Goal: Task Accomplishment & Management: Use online tool/utility

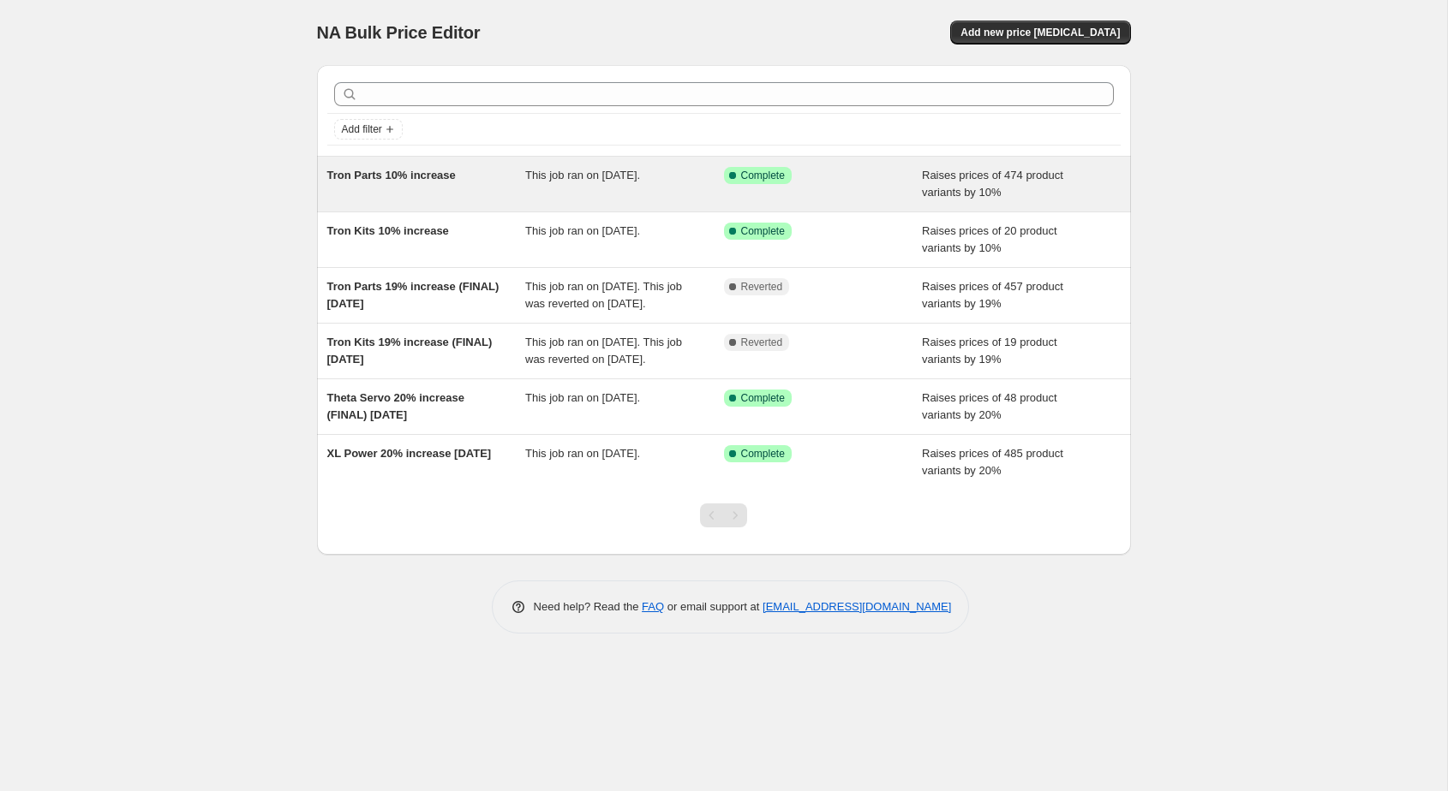
click at [358, 182] on span "Tron Parts 10% increase" at bounding box center [391, 175] width 128 height 13
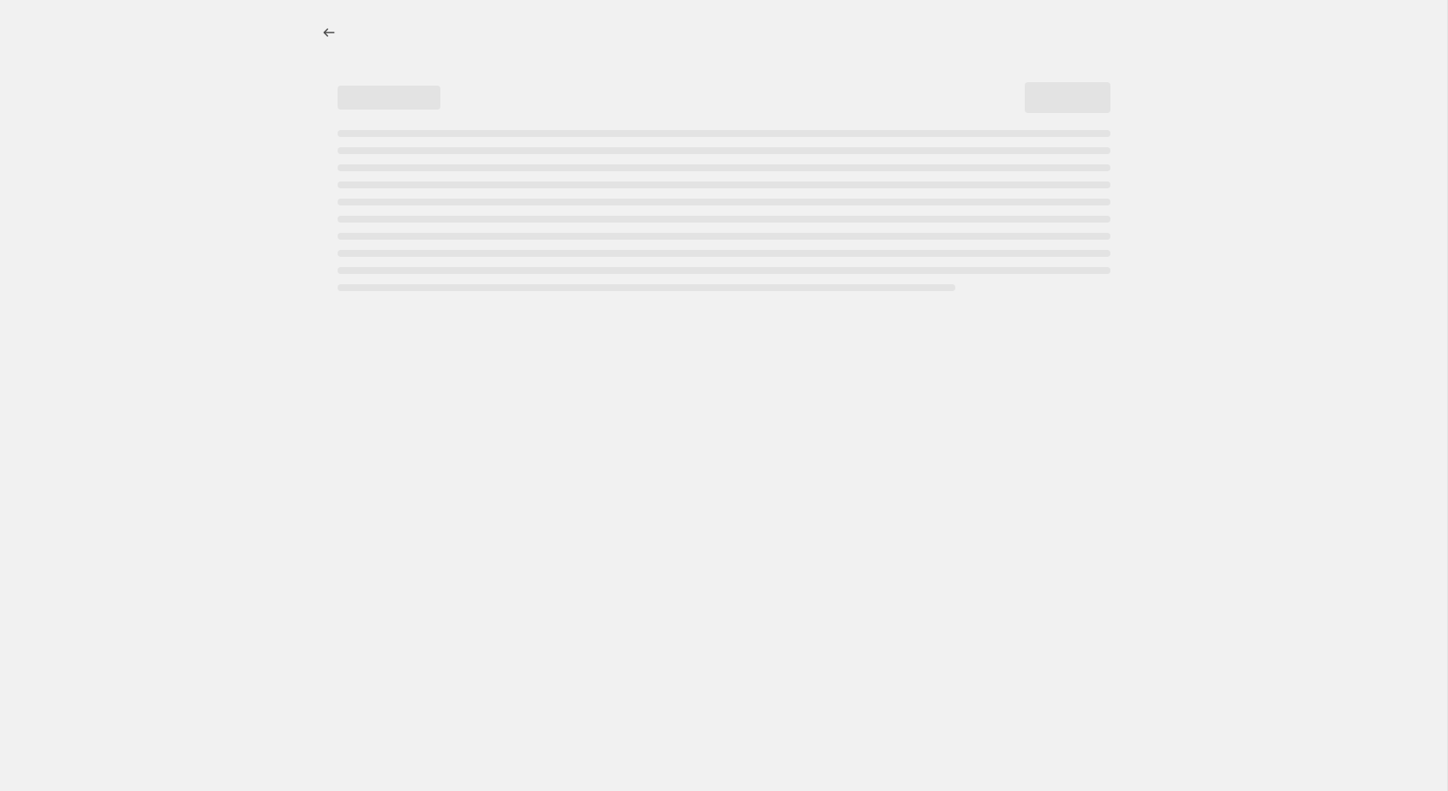
select select "percentage"
select select "collection"
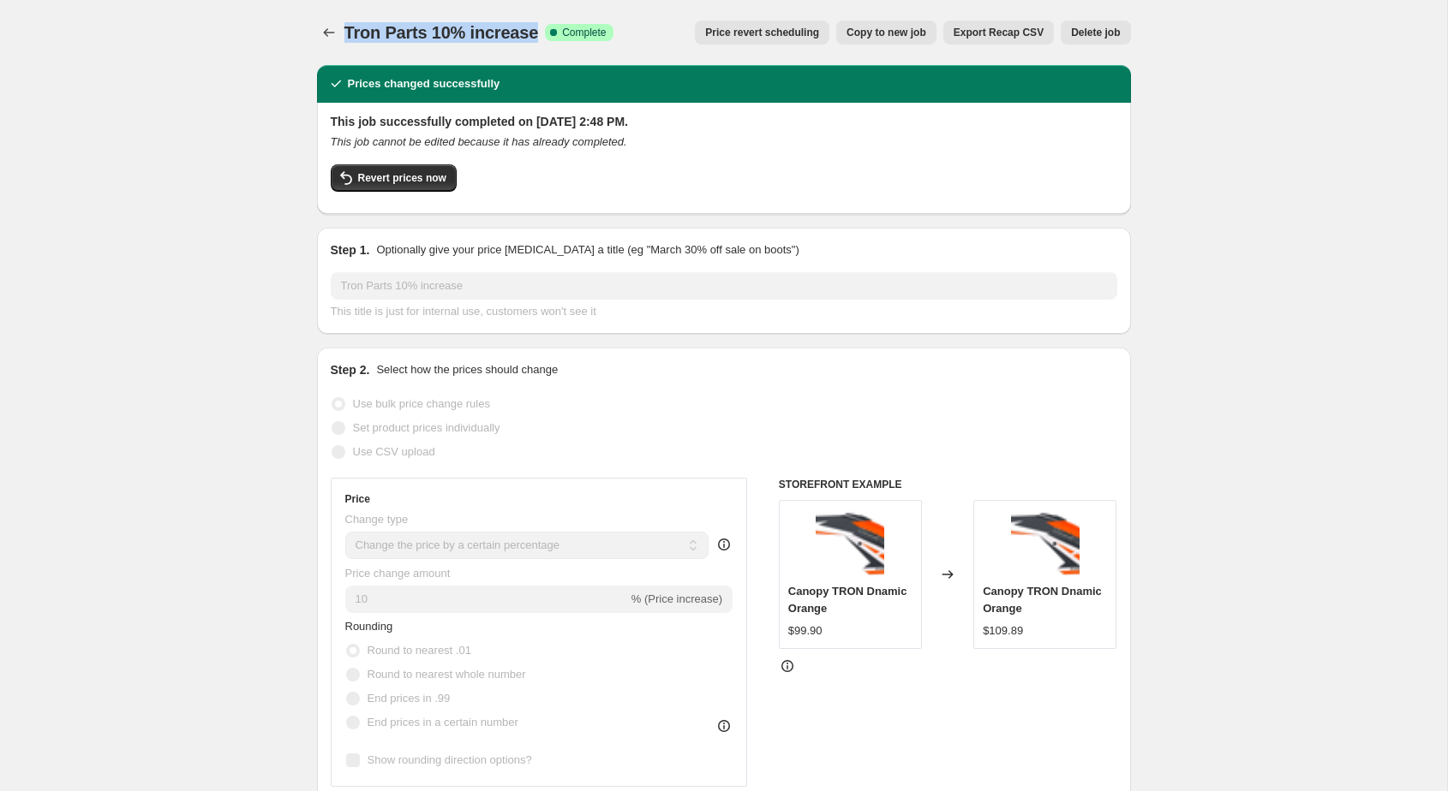
drag, startPoint x: 343, startPoint y: 33, endPoint x: 533, endPoint y: 33, distance: 190.2
click at [533, 33] on span "Tron Parts 10% increase" at bounding box center [441, 32] width 194 height 19
copy span "Tron Parts 10% increase"
click at [322, 27] on icon "Price change jobs" at bounding box center [328, 32] width 17 height 17
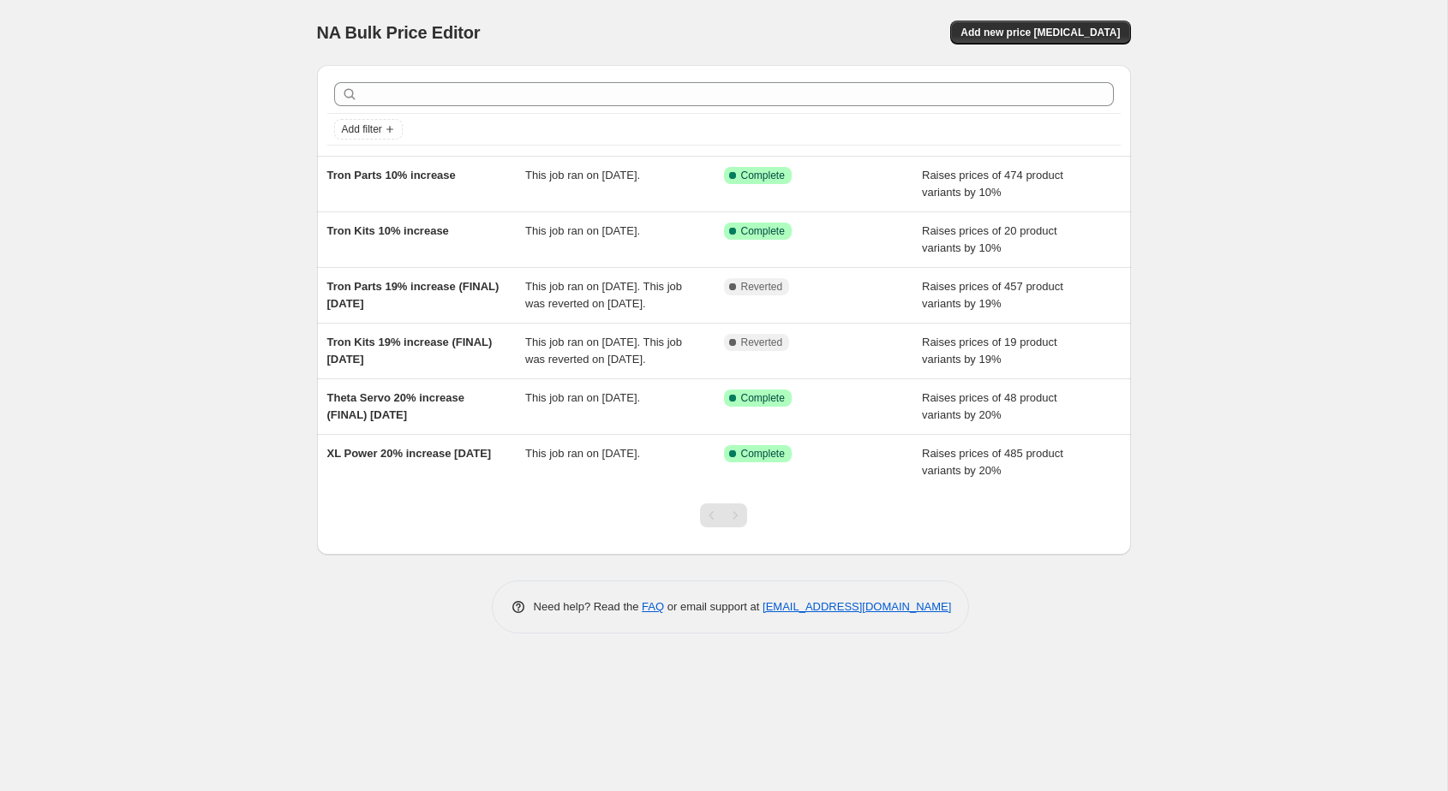
click at [1011, 19] on div "NA Bulk Price Editor. This page is ready NA Bulk Price Editor Add new price [ME…" at bounding box center [724, 32] width 814 height 65
click at [990, 42] on button "Add new price [MEDICAL_DATA]" at bounding box center [1040, 33] width 180 height 24
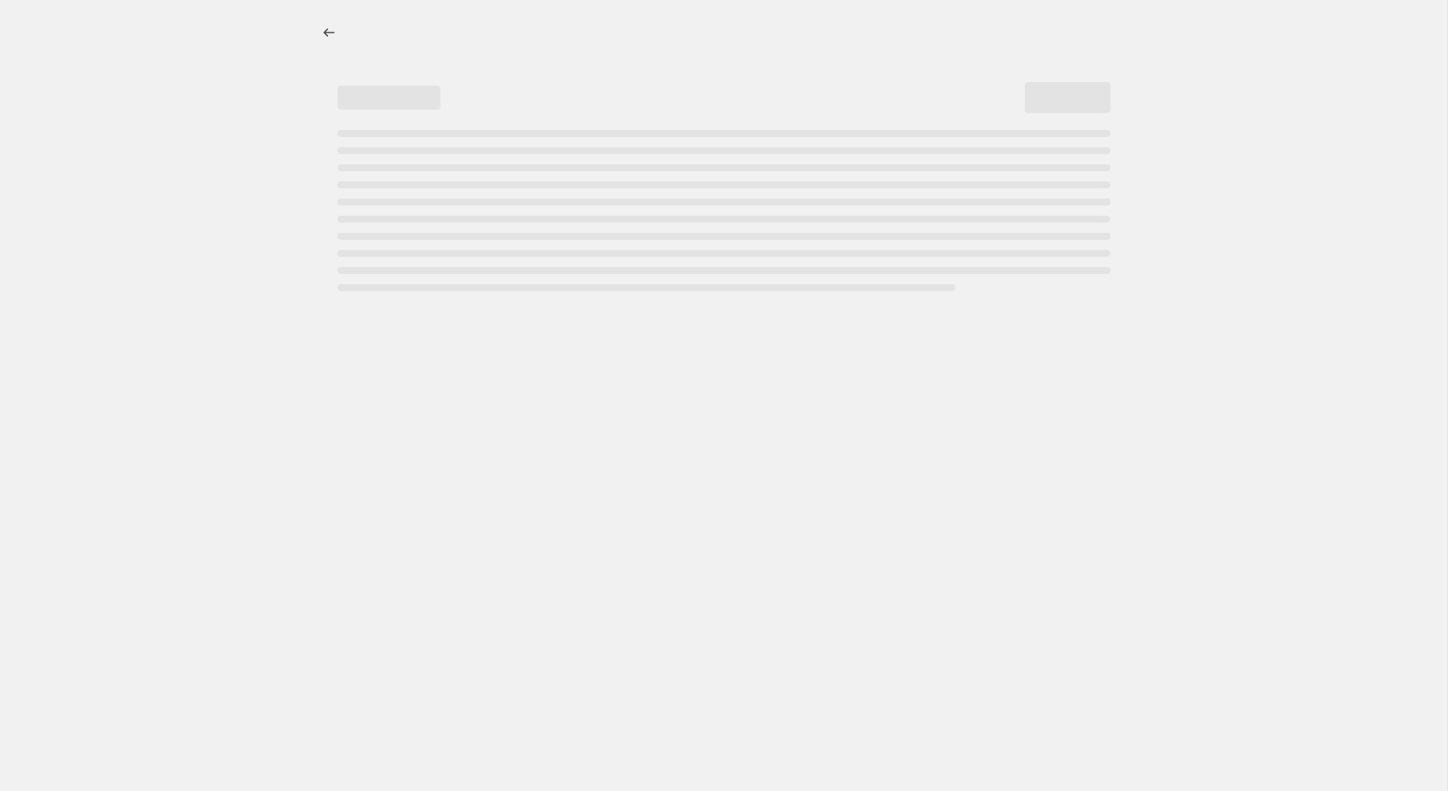
select select "percentage"
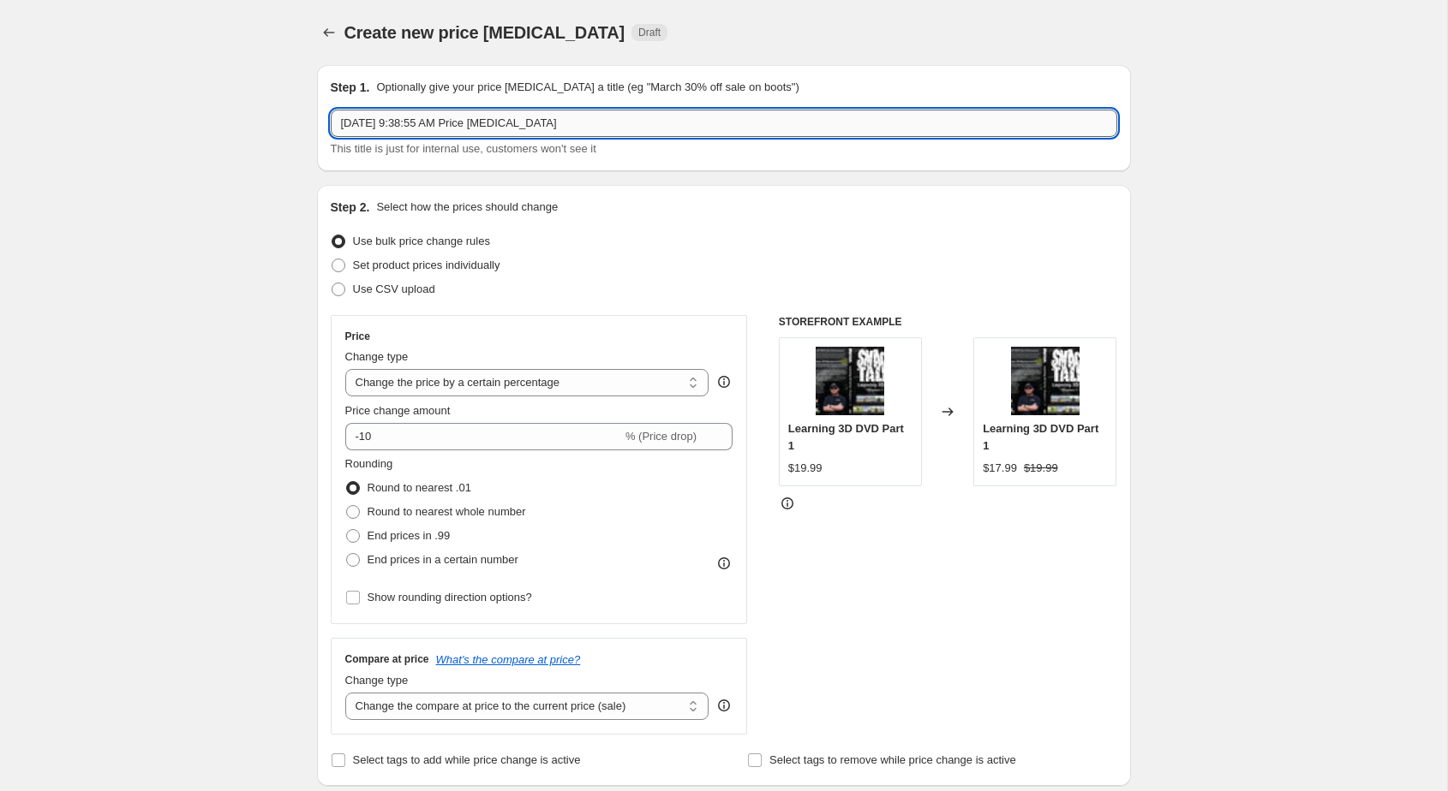
click at [640, 124] on input "[DATE] 9:38:55 AM Price [MEDICAL_DATA]" at bounding box center [724, 123] width 786 height 27
paste input "Tron Parts 10% increase"
click at [348, 122] on input "Tron Parts 10% increase" at bounding box center [724, 123] width 786 height 27
click at [372, 123] on input "SAB Parts 10% increase" at bounding box center [724, 123] width 786 height 27
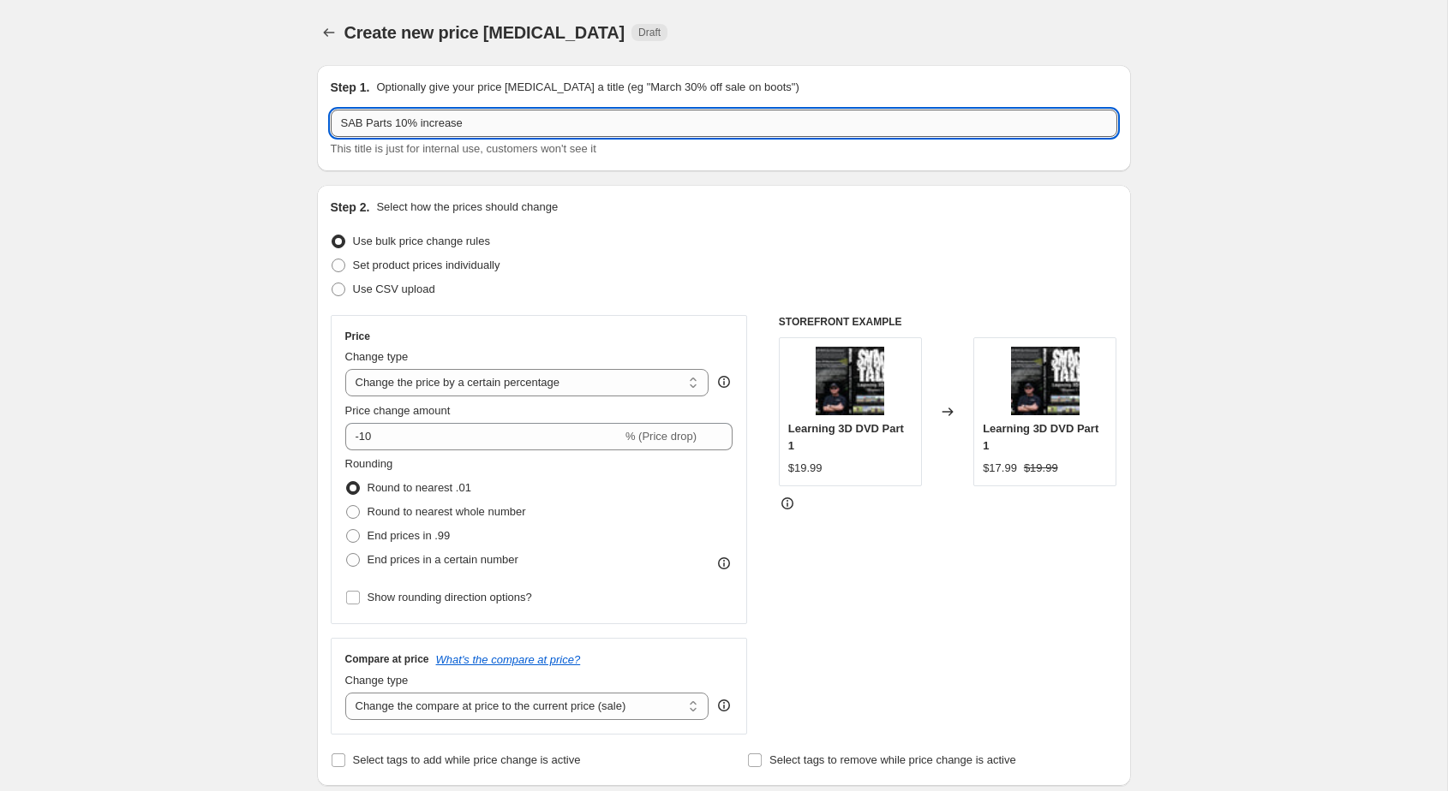
click at [372, 123] on input "SAB Parts 10% increase" at bounding box center [724, 123] width 786 height 27
type input "SAB 10% increase"
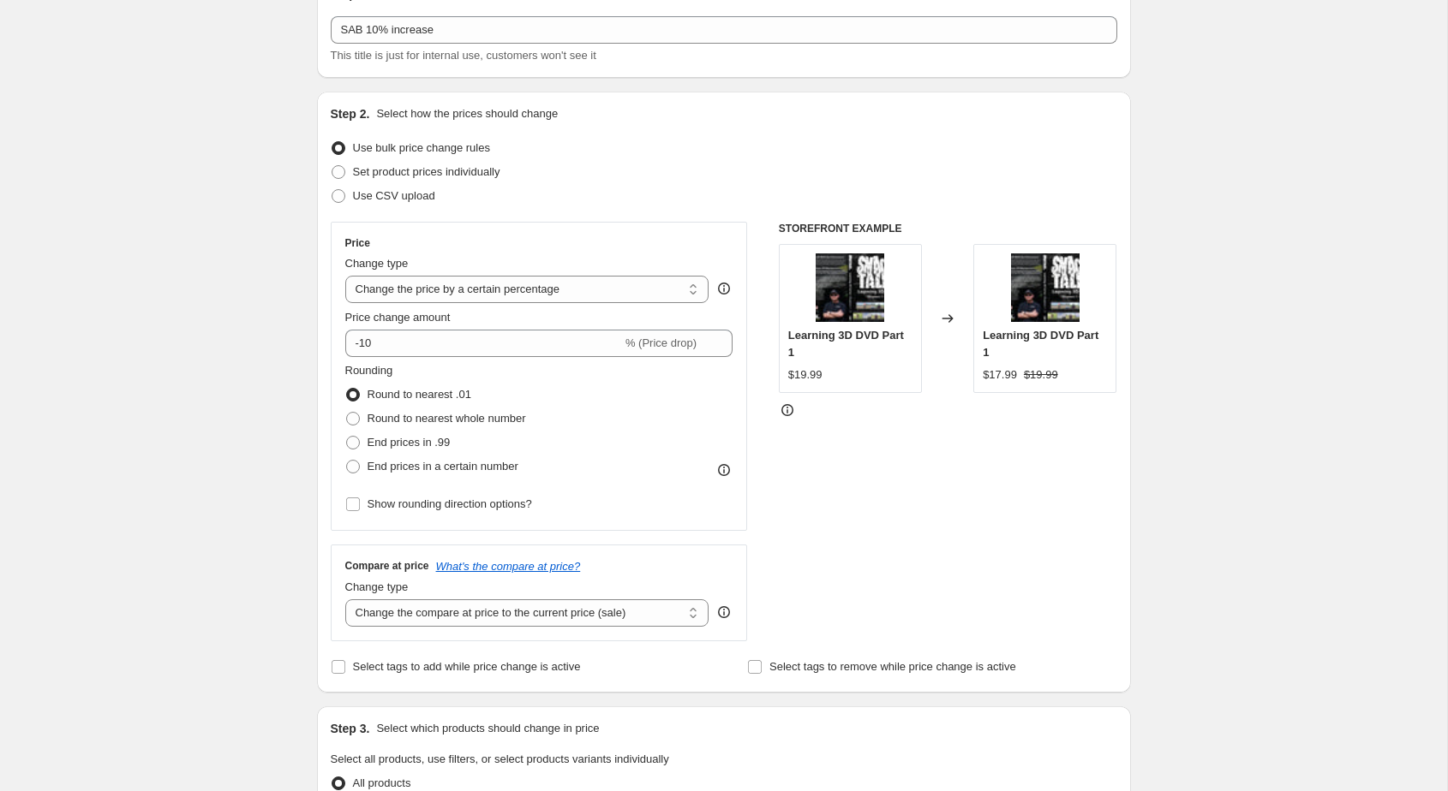
scroll to position [132, 0]
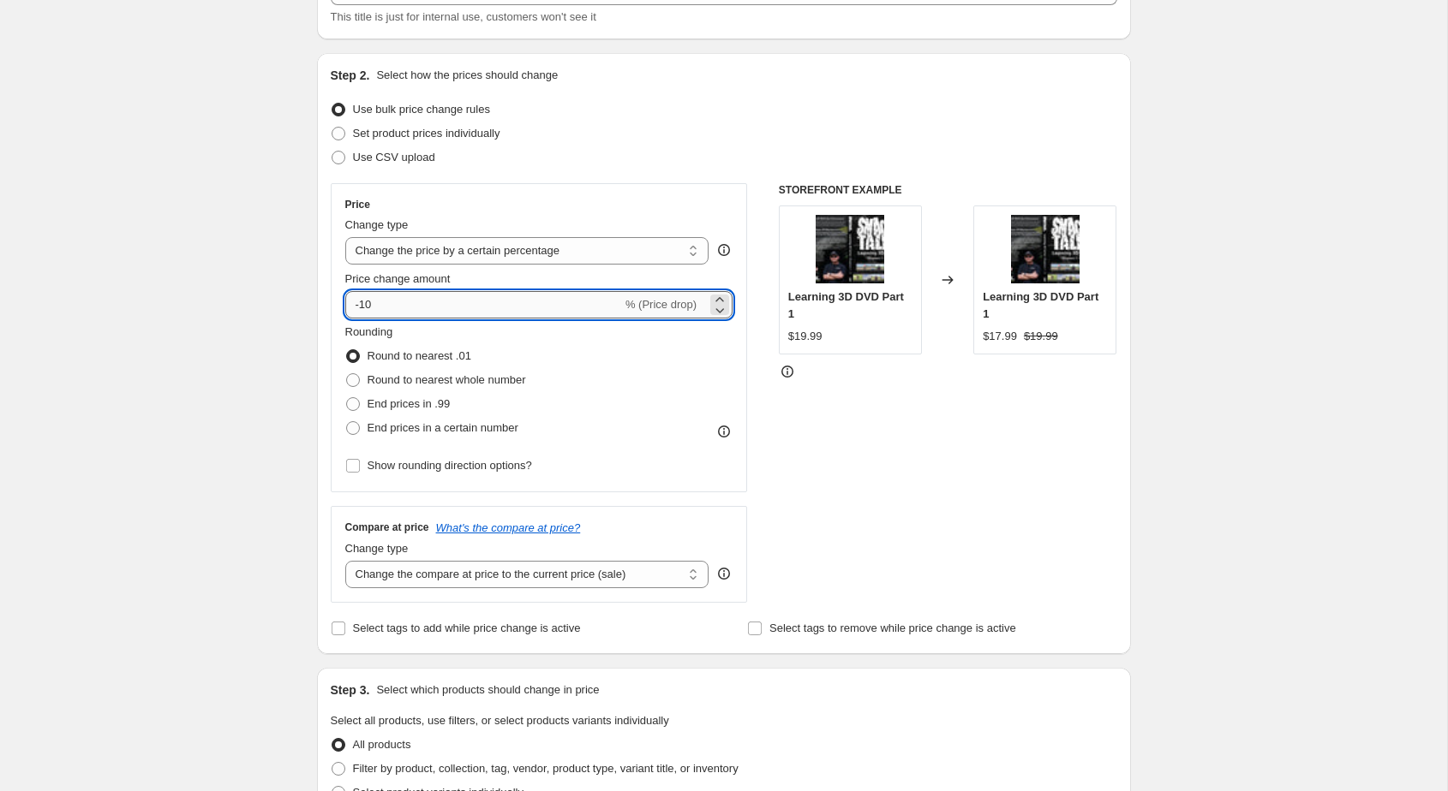
click at [393, 305] on input "-10" at bounding box center [483, 304] width 277 height 27
type input "10"
click at [230, 383] on div "Create new price [MEDICAL_DATA]. This page is ready Create new price [MEDICAL_D…" at bounding box center [723, 724] width 1447 height 1712
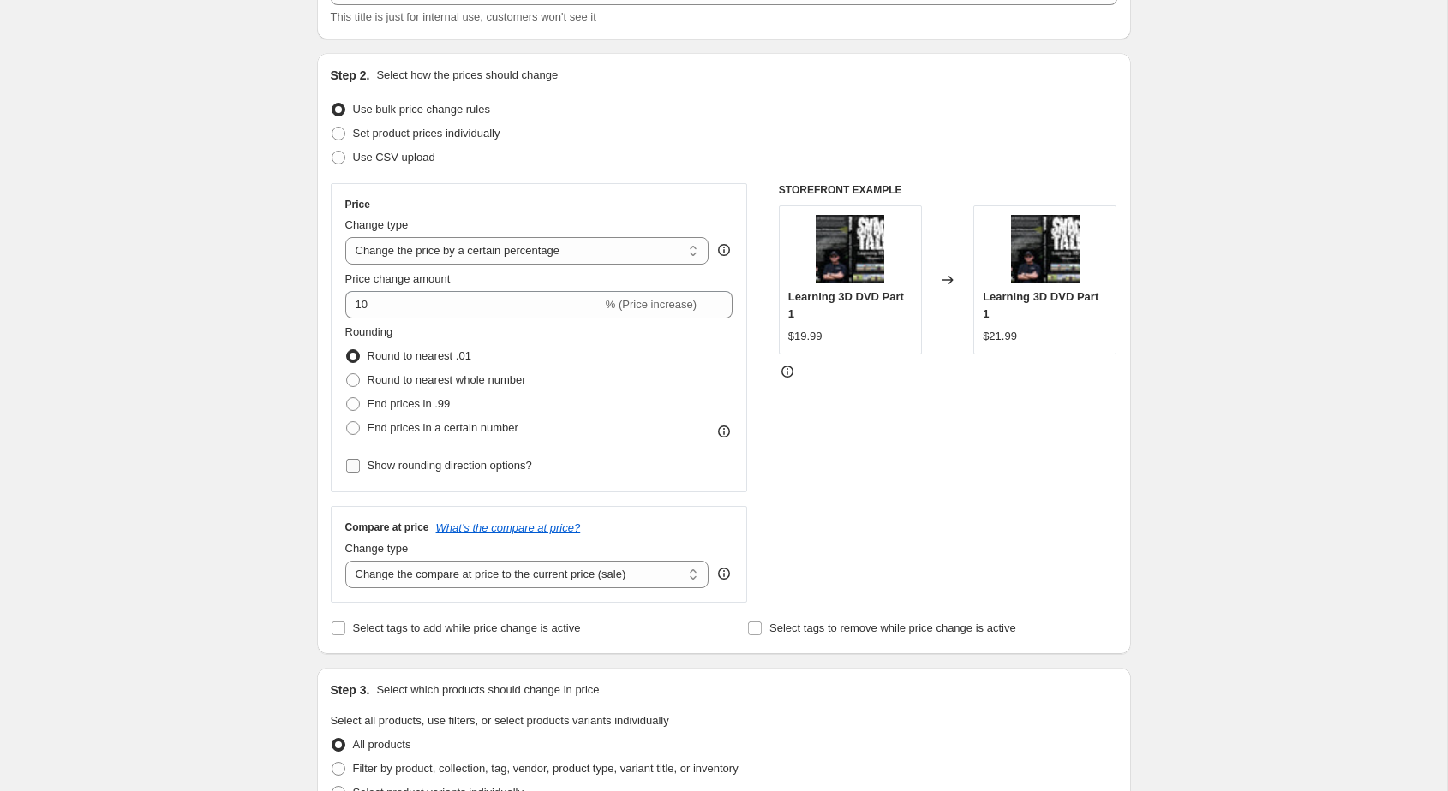
click at [381, 459] on span "Show rounding direction options?" at bounding box center [449, 465] width 164 height 13
click at [360, 459] on input "Show rounding direction options?" at bounding box center [353, 466] width 14 height 14
checkbox input "true"
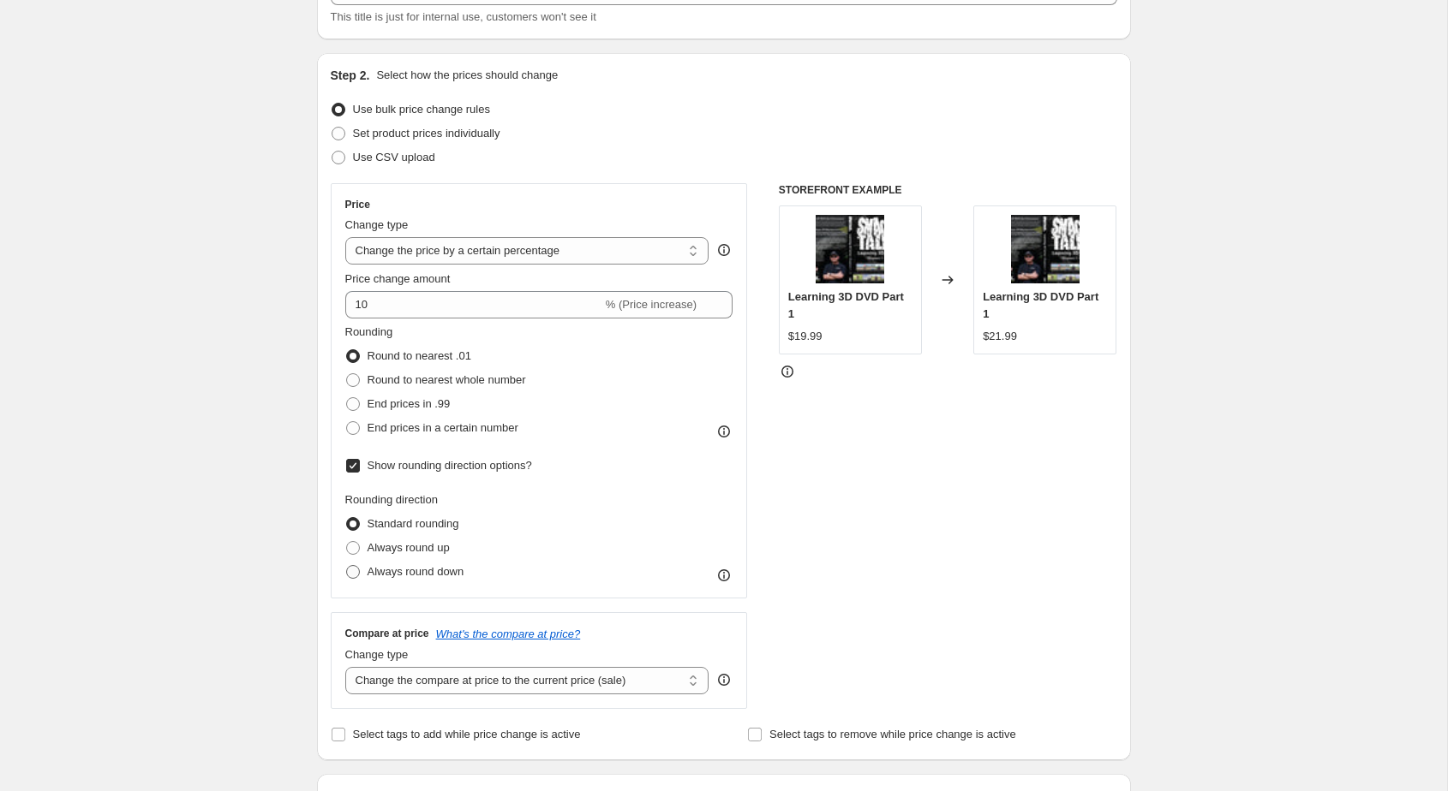
click at [383, 577] on span "Always round down" at bounding box center [415, 571] width 97 height 13
click at [347, 566] on input "Always round down" at bounding box center [346, 565] width 1 height 1
radio input "true"
click at [296, 576] on div "Create new price [MEDICAL_DATA]. This page is ready Create new price [MEDICAL_D…" at bounding box center [723, 777] width 855 height 1818
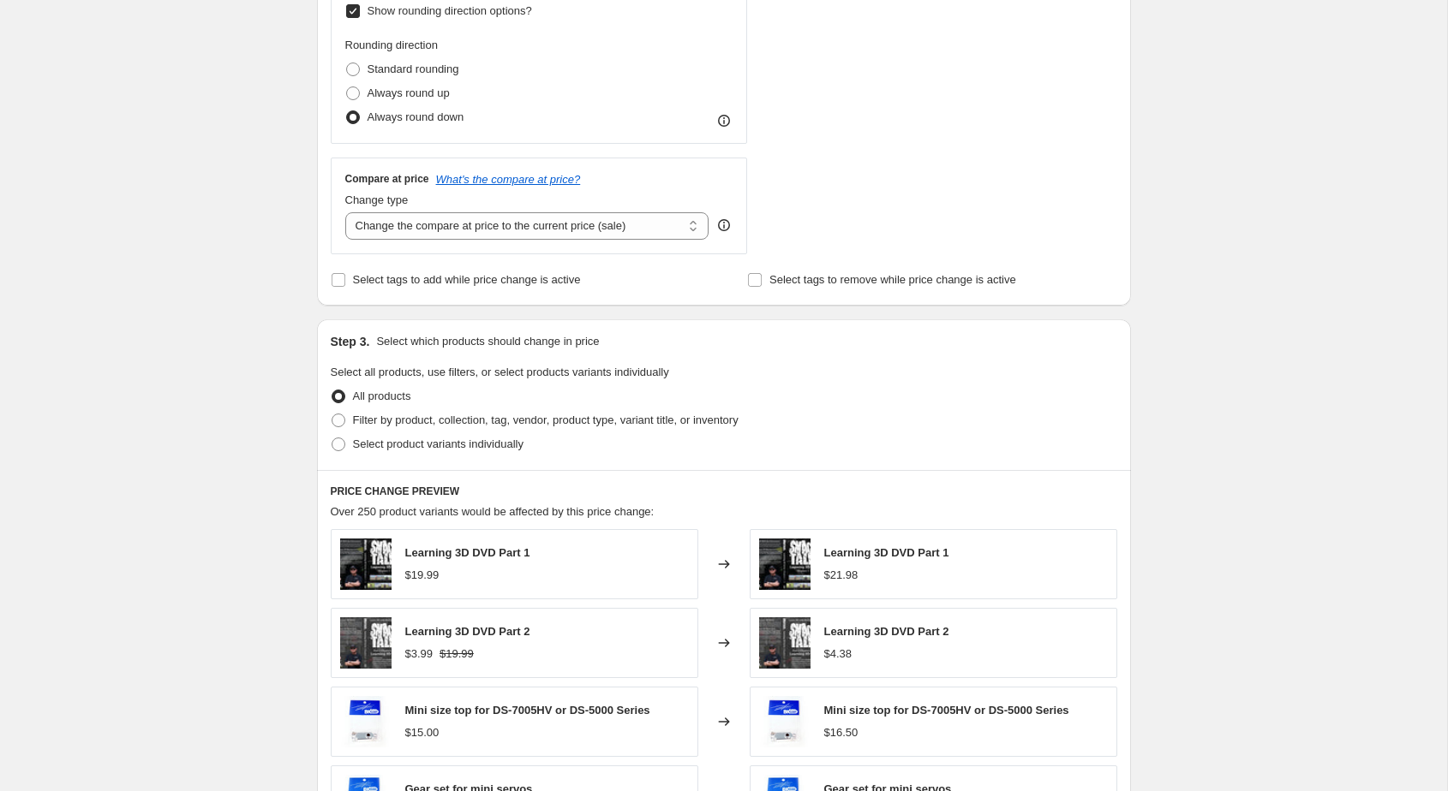
scroll to position [610, 0]
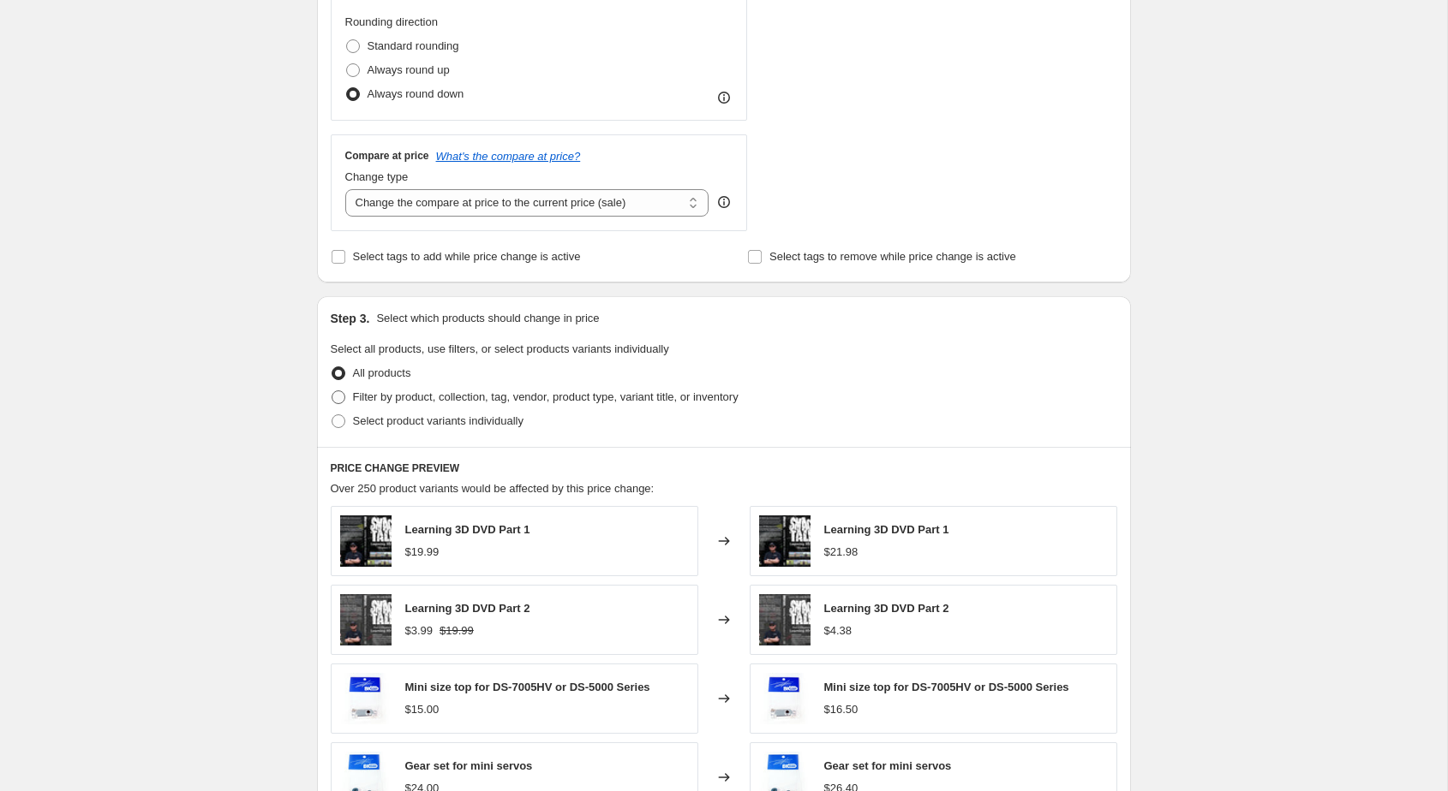
click at [380, 396] on span "Filter by product, collection, tag, vendor, product type, variant title, or inv…" at bounding box center [545, 397] width 385 height 13
click at [332, 391] on input "Filter by product, collection, tag, vendor, product type, variant title, or inv…" at bounding box center [331, 391] width 1 height 1
radio input "true"
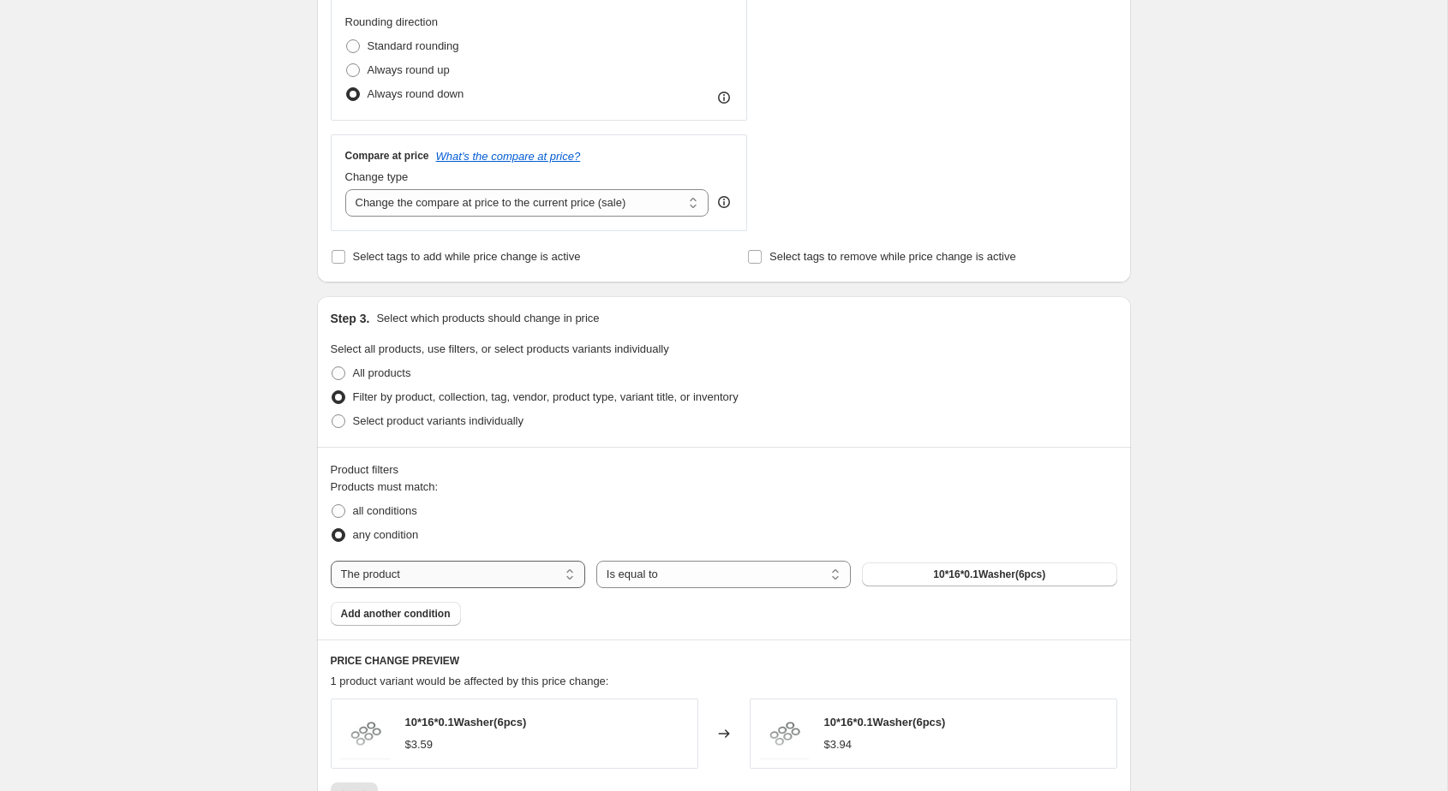
click at [439, 575] on select "The product The product's collection The product's tag The product's vendor The…" at bounding box center [458, 574] width 254 height 27
select select "collection"
click at [927, 572] on button "ilGoblin 420" at bounding box center [989, 575] width 254 height 24
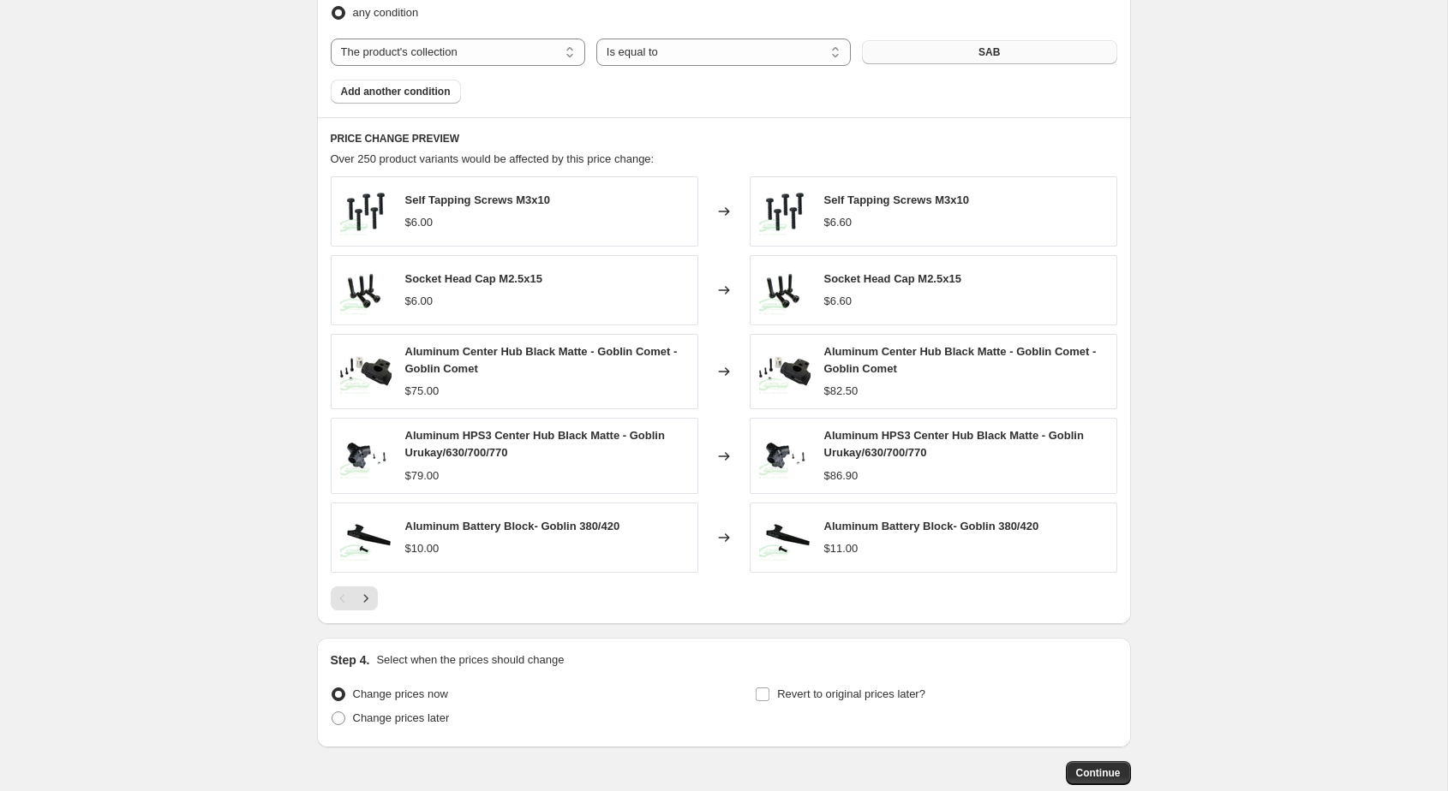
scroll to position [1231, 0]
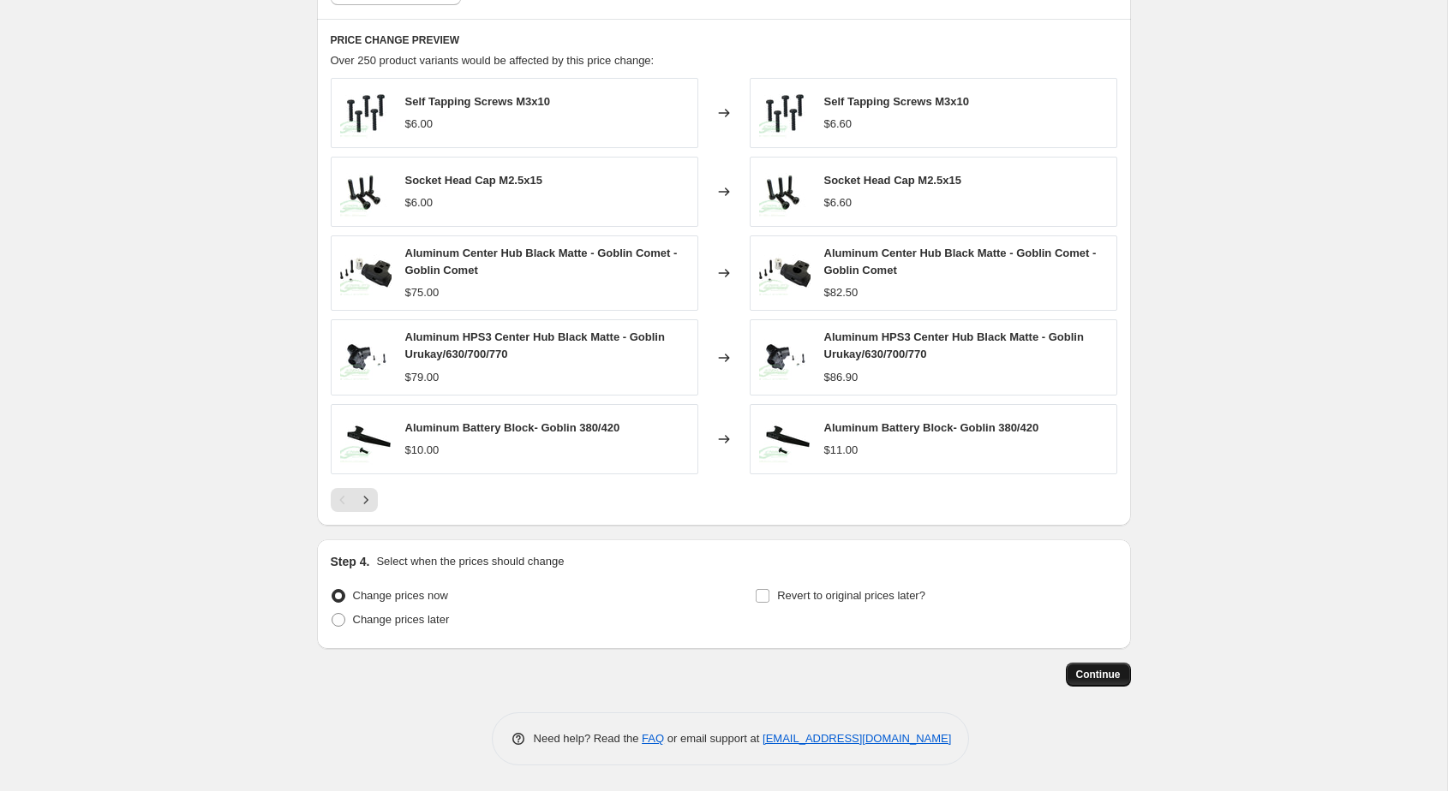
click at [1084, 672] on span "Continue" at bounding box center [1098, 675] width 45 height 14
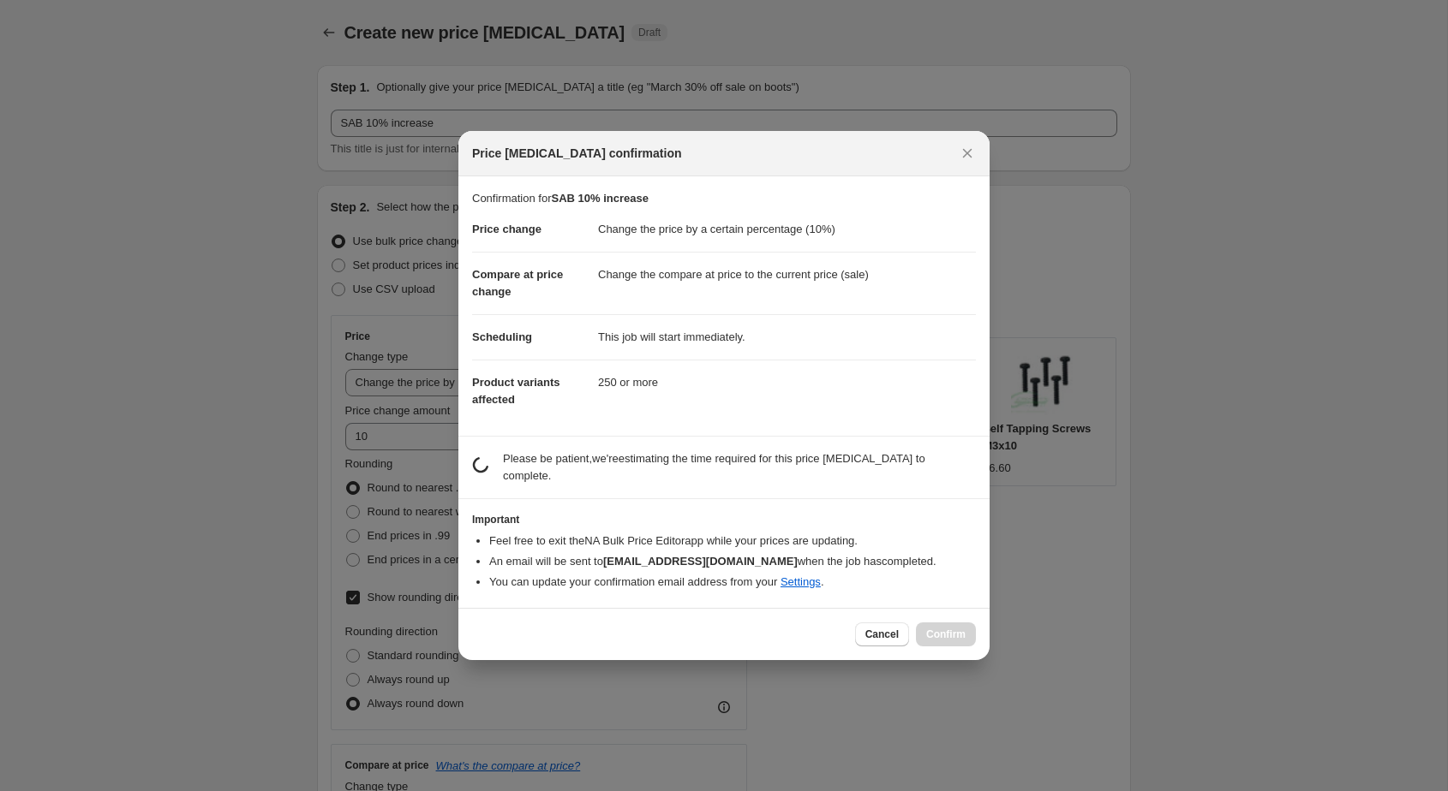
scroll to position [0, 0]
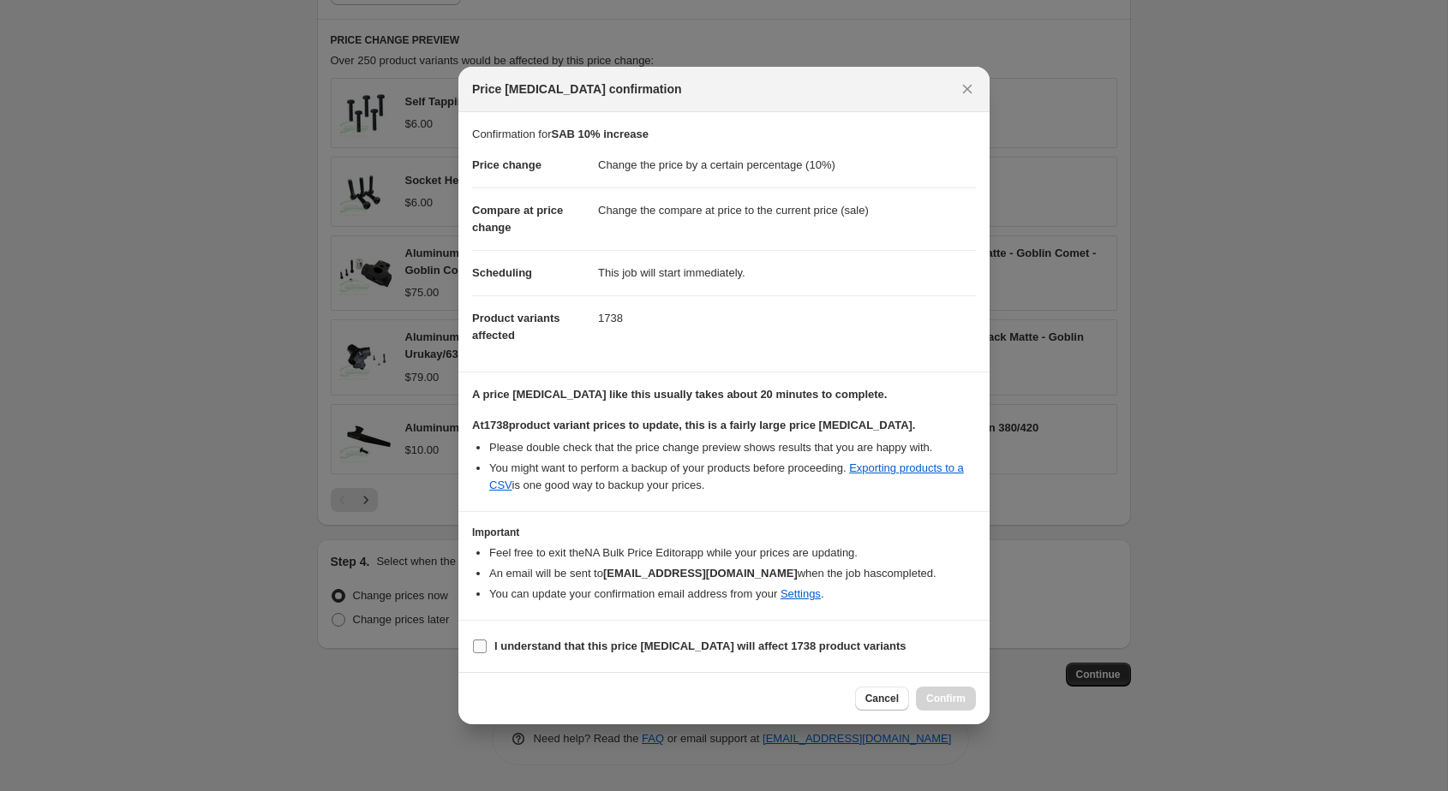
click at [684, 645] on b "I understand that this price [MEDICAL_DATA] will affect 1738 product variants" at bounding box center [700, 646] width 412 height 13
click at [487, 645] on input "I understand that this price [MEDICAL_DATA] will affect 1738 product variants" at bounding box center [480, 647] width 14 height 14
checkbox input "true"
click at [870, 702] on span "Cancel" at bounding box center [881, 699] width 33 height 14
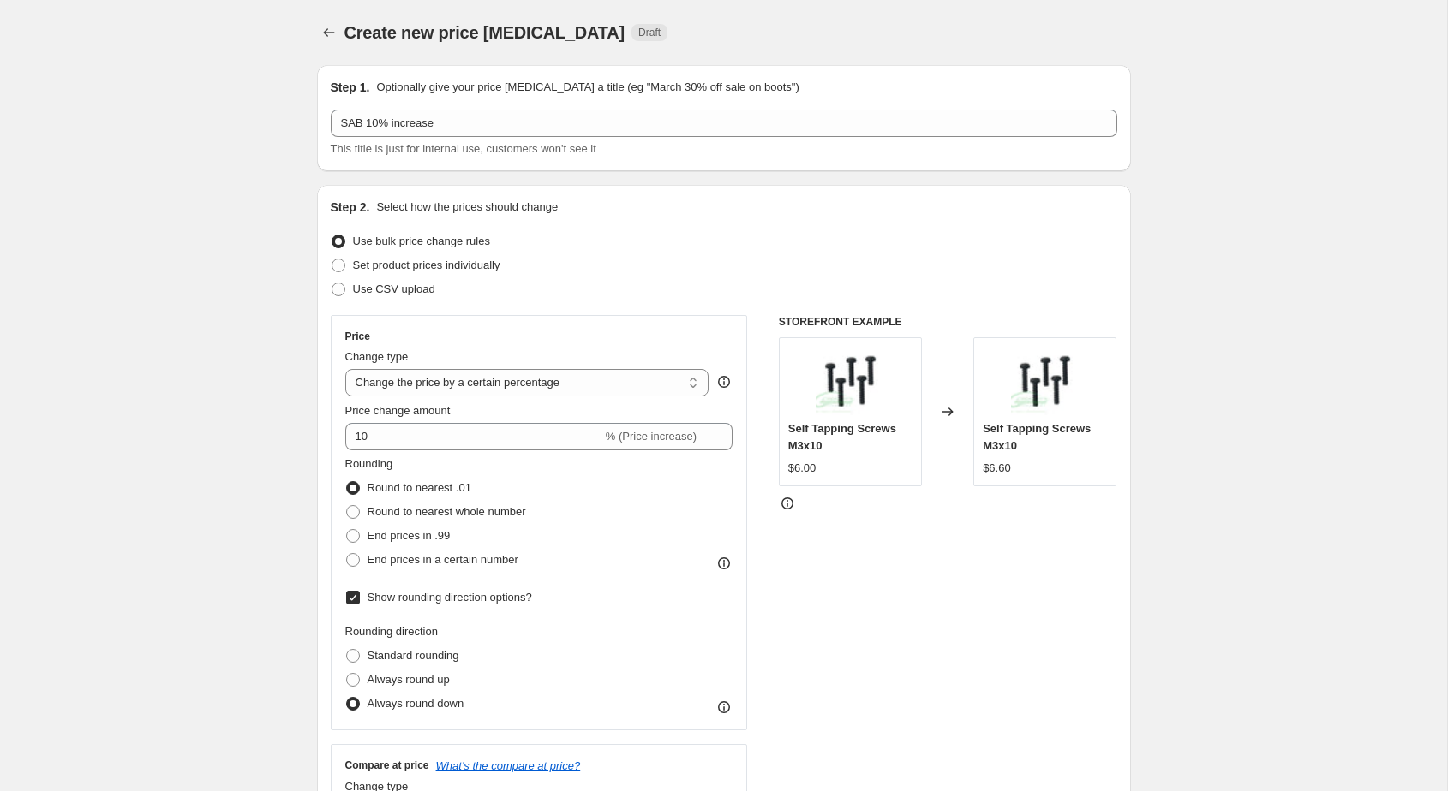
scroll to position [1231, 0]
